Goal: Information Seeking & Learning: Learn about a topic

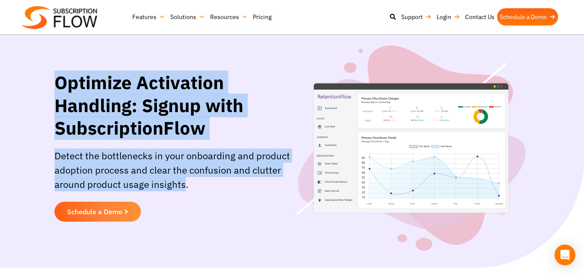
drag, startPoint x: 182, startPoint y: 185, endPoint x: 52, endPoint y: 80, distance: 167.9
click at [52, 80] on div "Optimize Activation Handling: Signup with SubscriptionFlow Detect the bottlenec…" at bounding box center [292, 162] width 519 height 183
copy div "Optimize Activation Handling: Signup with SubscriptionFlow Detect the bottlenec…"
click at [257, 152] on p "Detect the bottlenecks in your onboarding and product adoption process and clea…" at bounding box center [173, 169] width 238 height 43
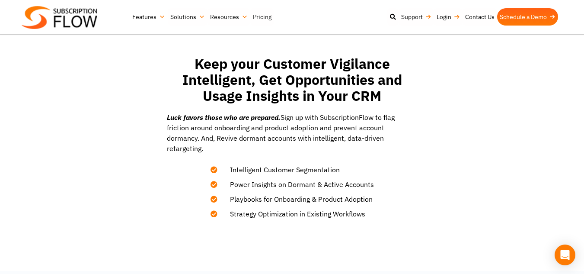
scroll to position [264, 0]
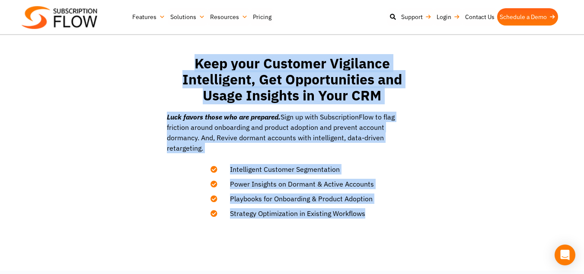
drag, startPoint x: 363, startPoint y: 203, endPoint x: 187, endPoint y: 61, distance: 226.3
click at [187, 61] on div "Keep your Customer Vigilance Intelligent, Get Opportunities and Usage Insights …" at bounding box center [292, 137] width 259 height 172
copy div "Keep your Customer Vigilance Intelligent, Get Opportunities and Usage Insights …"
click at [395, 138] on p "Luck favors those who are prepared. Sign up with SubscriptionFlow to flag frict…" at bounding box center [292, 133] width 251 height 42
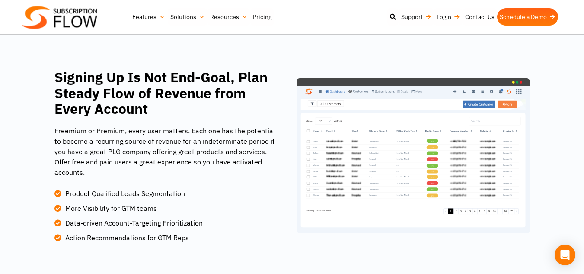
scroll to position [513, 0]
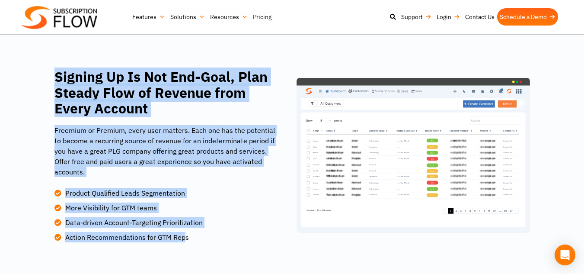
drag, startPoint x: 187, startPoint y: 216, endPoint x: 55, endPoint y: 67, distance: 198.7
click at [55, 69] on div "Signing Up Is Not End-Goal, Plan Steady Flow of Revenue from Every Account Free…" at bounding box center [173, 155] width 238 height 173
click at [159, 133] on p "Freemium or Premium, every user matters. Each one has the potential to become a…" at bounding box center [167, 151] width 227 height 52
drag, startPoint x: 189, startPoint y: 217, endPoint x: 38, endPoint y: 41, distance: 230.9
click at [38, 41] on section "Signing Up Is Not End-Goal, Plan Steady Flow of Revenue from Every Account Free…" at bounding box center [292, 155] width 584 height 268
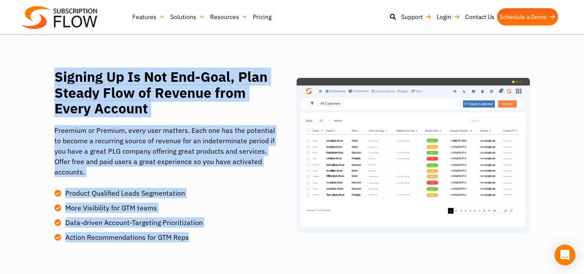
copy div "Signing Up Is Not End-Goal, Plan Steady Flow of Revenue from Every Account Free…"
click at [208, 103] on h2 "Signing Up Is Not End-Goal, Plan Steady Flow of Revenue from Every Account" at bounding box center [167, 93] width 227 height 48
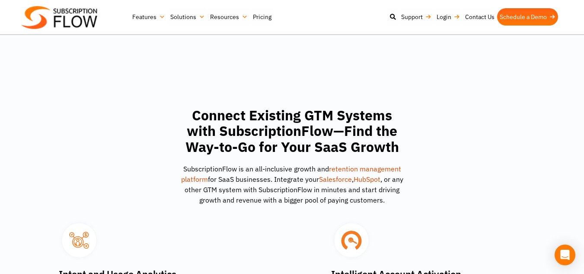
scroll to position [747, 0]
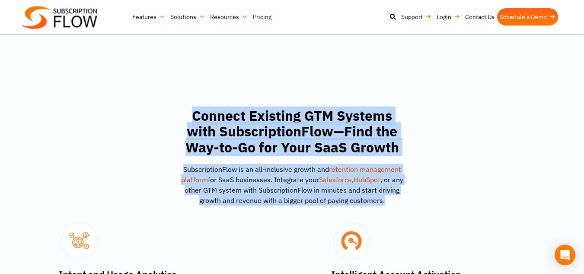
drag, startPoint x: 384, startPoint y: 182, endPoint x: 183, endPoint y: 90, distance: 220.8
click at [183, 103] on div "Connect Existing GTM Systems with SubscriptionFlow—Find the Way-to-Go for Your …" at bounding box center [292, 159] width 238 height 113
copy div "Connect Existing GTM Systems with SubscriptionFlow—Find the Way-to-Go for Your …"
click at [183, 108] on h2 "Connect Existing GTM Systems with SubscriptionFlow—Find the Way-to-Go for Your …" at bounding box center [292, 132] width 229 height 48
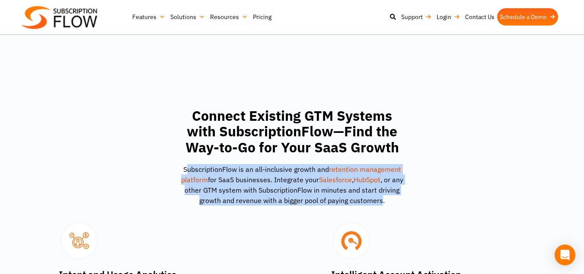
drag, startPoint x: 382, startPoint y: 179, endPoint x: 189, endPoint y: 150, distance: 195.0
click at [189, 164] on p "SubscriptionFlow is an all-inclusive growth and retention management platform f…" at bounding box center [292, 185] width 229 height 42
copy p "ubscriptionFlow is an all-inclusive growth and retention management platform fo…"
click at [189, 164] on p "SubscriptionFlow is an all-inclusive growth and retention management platform f…" at bounding box center [292, 185] width 229 height 42
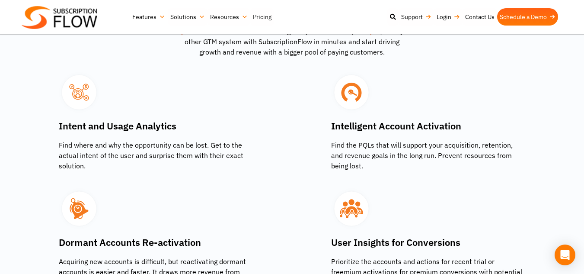
scroll to position [893, 0]
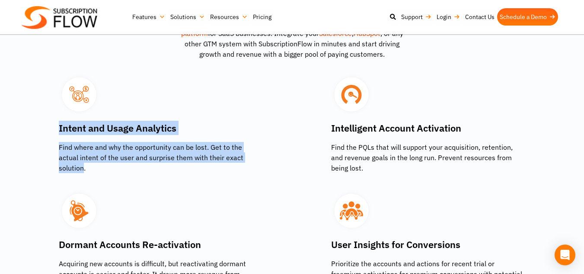
drag, startPoint x: 81, startPoint y: 145, endPoint x: 57, endPoint y: 109, distance: 43.9
click at [57, 109] on div "Intent and Usage Analytics Find where and why the opportunity can be lost. Get …" at bounding box center [173, 182] width 238 height 224
copy div "Intent and Usage Analytics Find where and why the opportunity can be lost. Get …"
click at [117, 142] on p "Find where and why the opportunity can be lost. Get to the actual intent of the…" at bounding box center [156, 157] width 195 height 31
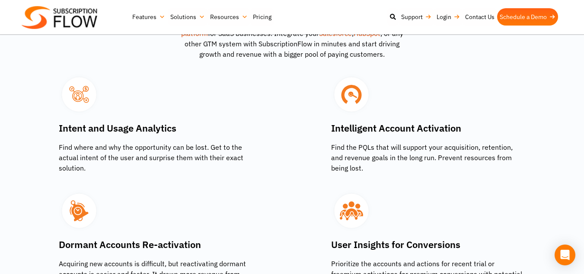
click at [408, 190] on figure at bounding box center [428, 211] width 195 height 43
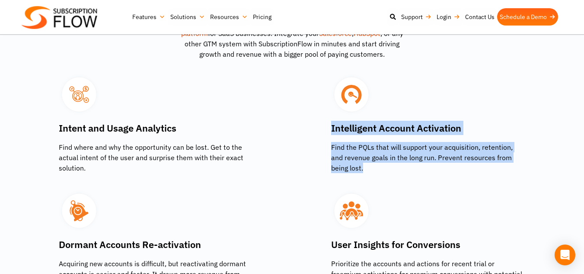
drag, startPoint x: 343, startPoint y: 147, endPoint x: 327, endPoint y: 108, distance: 42.3
click at [327, 108] on div "Intelligent Account Activation Find the PQLs that will support your acquisition…" at bounding box center [411, 123] width 229 height 99
copy div "Intelligent Account Activation Find the PQLs that will support your acquisition…"
click at [327, 108] on div "Intelligent Account Activation Find the PQLs that will support your acquisition…" at bounding box center [411, 123] width 229 height 99
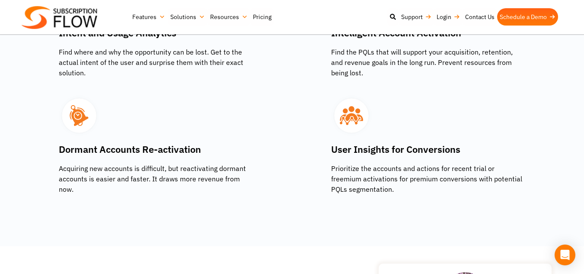
scroll to position [988, 0]
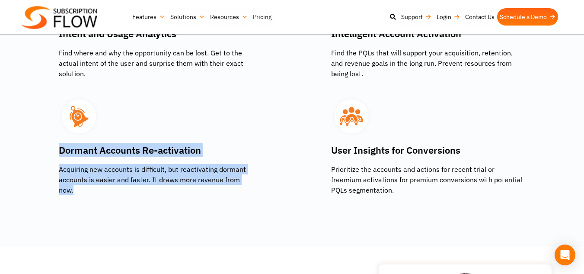
drag, startPoint x: 250, startPoint y: 163, endPoint x: 53, endPoint y: 127, distance: 200.8
click at [53, 127] on div "Intent and Usage Analytics Find where and why the opportunity can be lost. Get …" at bounding box center [292, 87] width 519 height 224
copy div "Dormant Accounts Re-activation Acquiring new accounts is difficult, but reactiv…"
click at [53, 127] on div "Intent and Usage Analytics Find where and why the opportunity can be lost. Get …" at bounding box center [292, 87] width 519 height 224
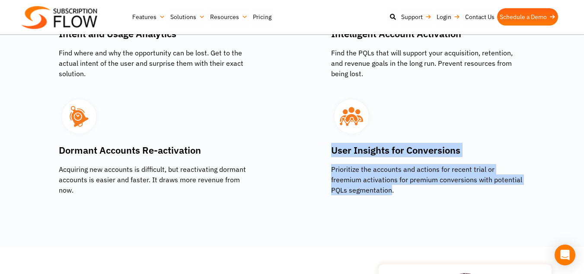
drag, startPoint x: 372, startPoint y: 170, endPoint x: 326, endPoint y: 125, distance: 64.2
click at [326, 125] on div "User Insights for Conversions Prioritize the accounts and actions for recent tr…" at bounding box center [411, 137] width 229 height 116
copy div "User Insights for Conversions Prioritize the accounts and actions for recent tr…"
click at [326, 125] on div "User Insights for Conversions Prioritize the accounts and actions for recent tr…" at bounding box center [411, 137] width 229 height 116
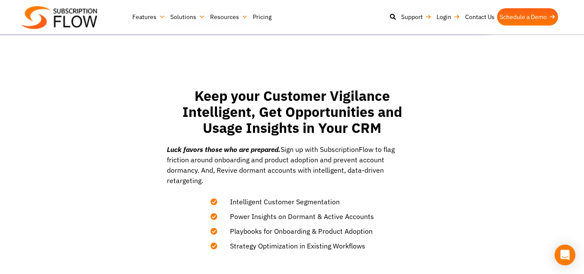
scroll to position [222, 0]
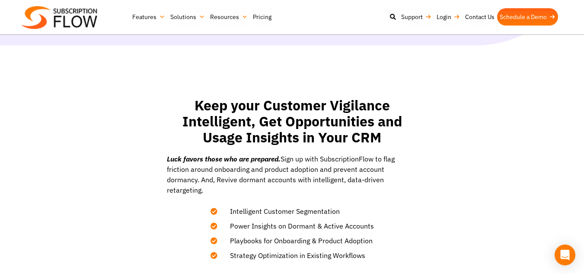
click at [426, 240] on div "Keep your Customer Vigilance Intelligent, Get Opportunities and Usage Insights …" at bounding box center [292, 179] width 303 height 172
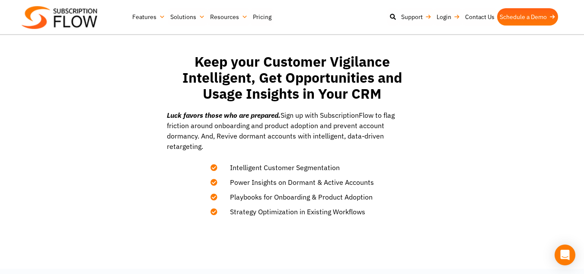
scroll to position [267, 0]
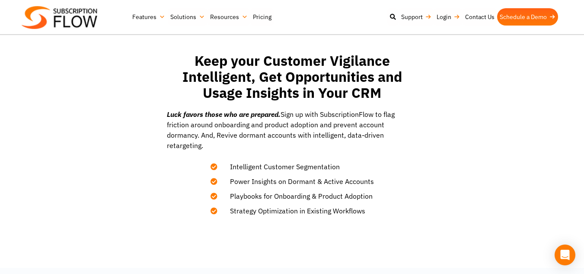
click at [544, 131] on section "Keep your Customer Vigilance Intelligent, Get Opportunities and Usage Insights …" at bounding box center [291, 134] width 575 height 172
click at [476, 106] on section "Keep your Customer Vigilance Intelligent, Get Opportunities and Usage Insights …" at bounding box center [291, 134] width 575 height 172
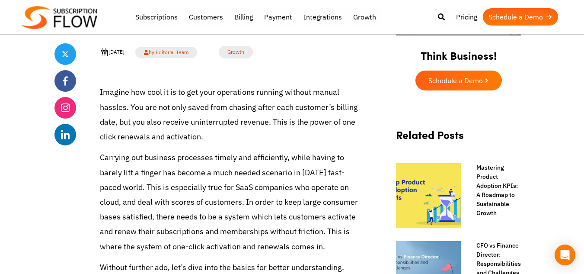
scroll to position [290, 0]
click at [213, 166] on p "Carrying out business processes timely and efficiently, while having to barely …" at bounding box center [231, 201] width 262 height 103
